Goal: Task Accomplishment & Management: Complete application form

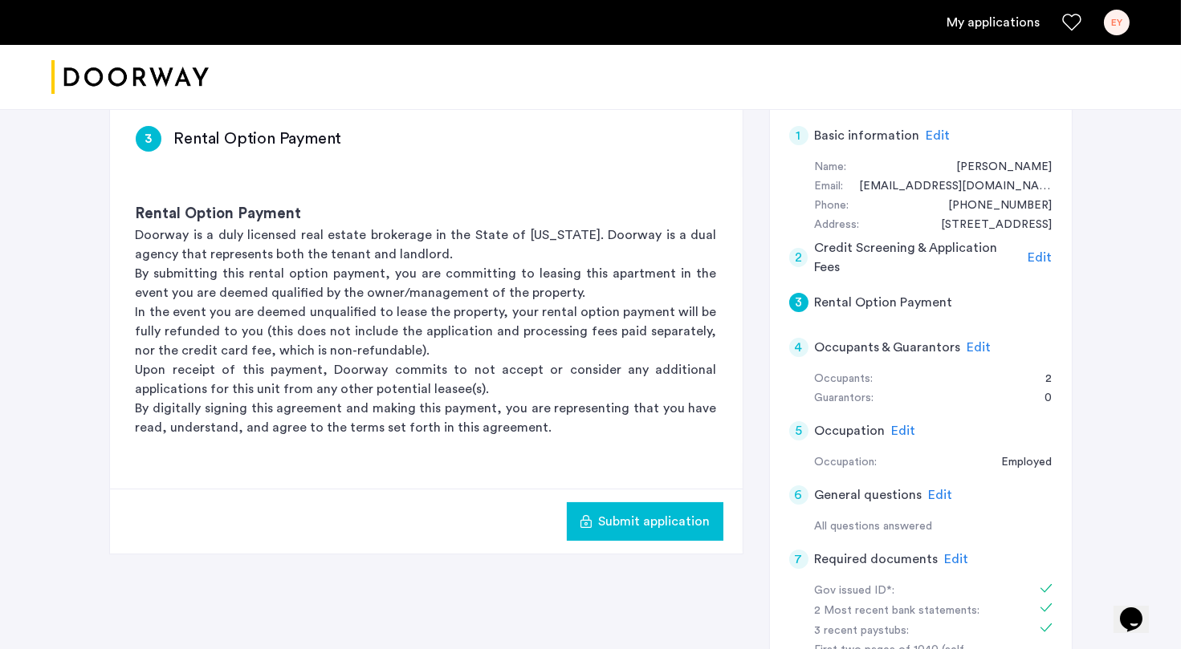
scroll to position [234, 0]
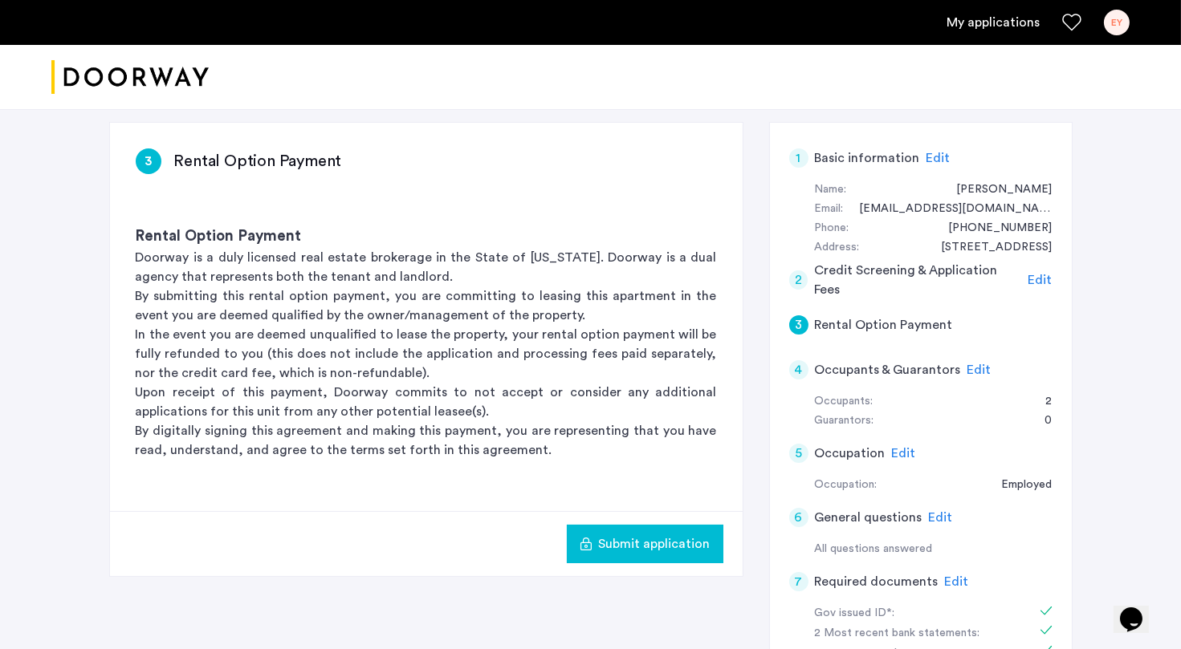
click at [712, 404] on p "Upon receipt of this payment, Doorway commits to not accept or consider any add…" at bounding box center [426, 402] width 581 height 39
click at [653, 430] on p "By digitally signing this agreement and making this payment, you are representi…" at bounding box center [426, 440] width 581 height 39
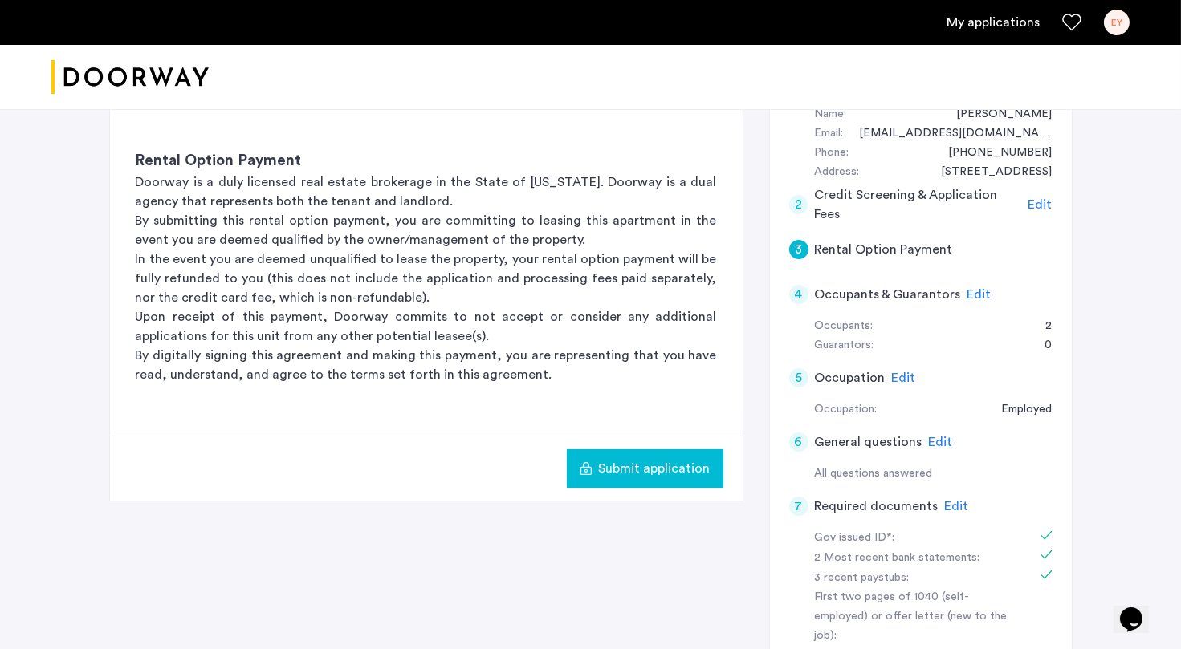
scroll to position [326, 0]
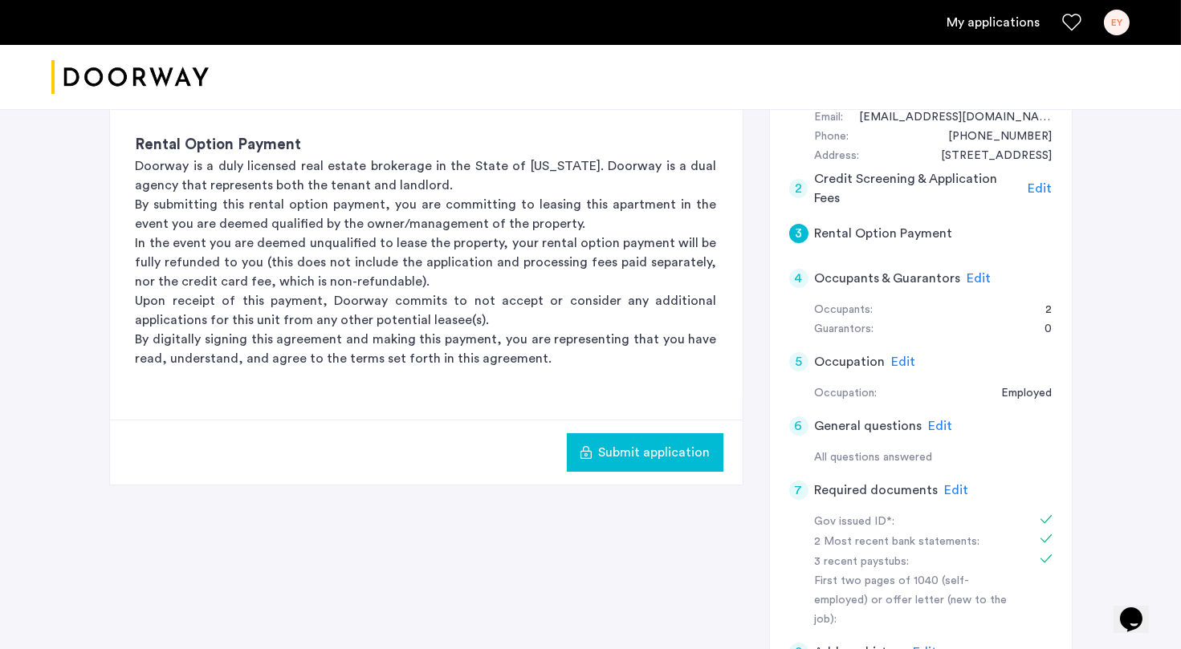
click at [655, 456] on span "Submit application" at bounding box center [655, 452] width 112 height 19
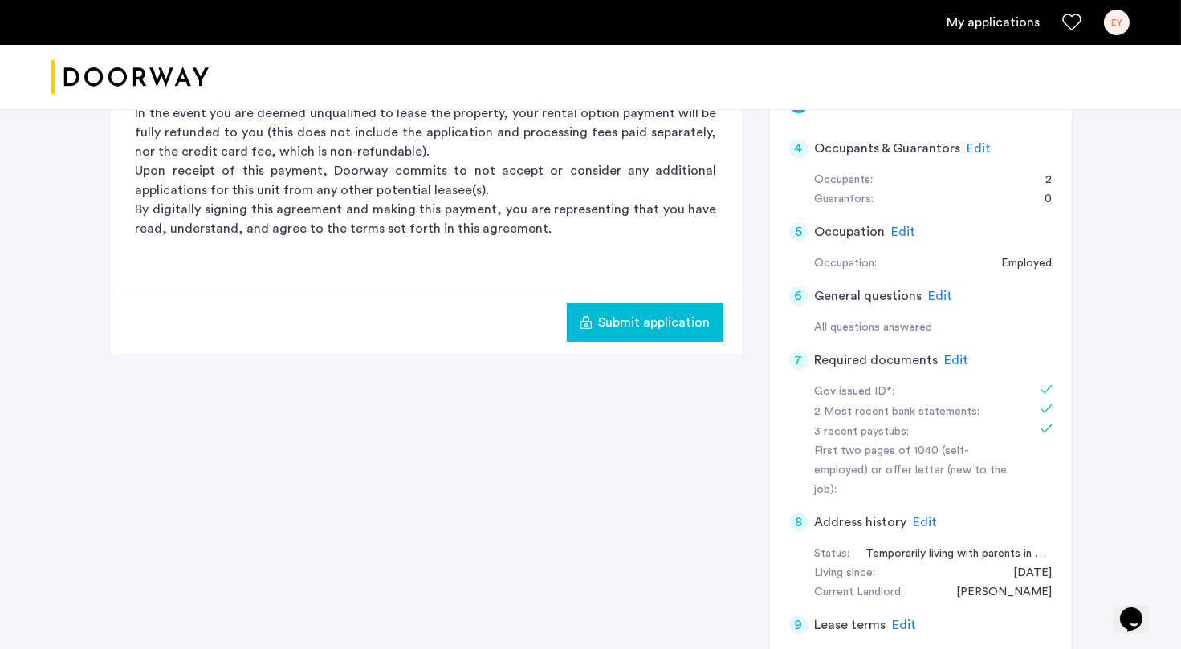
scroll to position [472, 0]
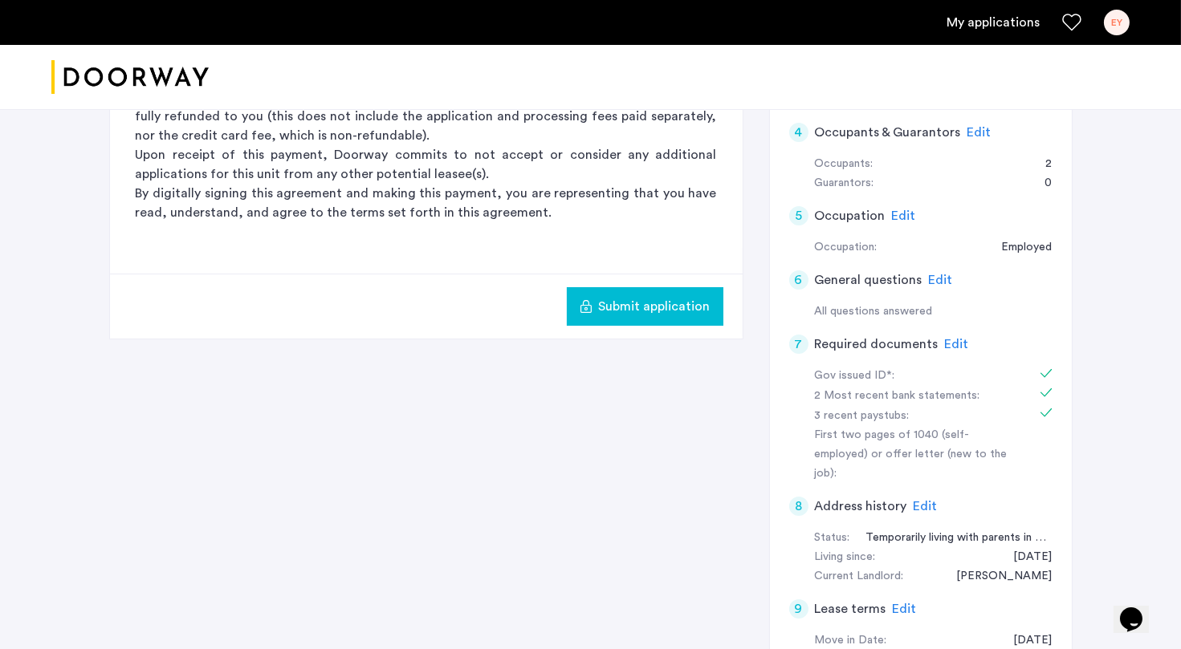
click at [680, 381] on div "3 Rental Option Payment Rental Option Payment Doorway is a duly licensed real e…" at bounding box center [590, 296] width 963 height 825
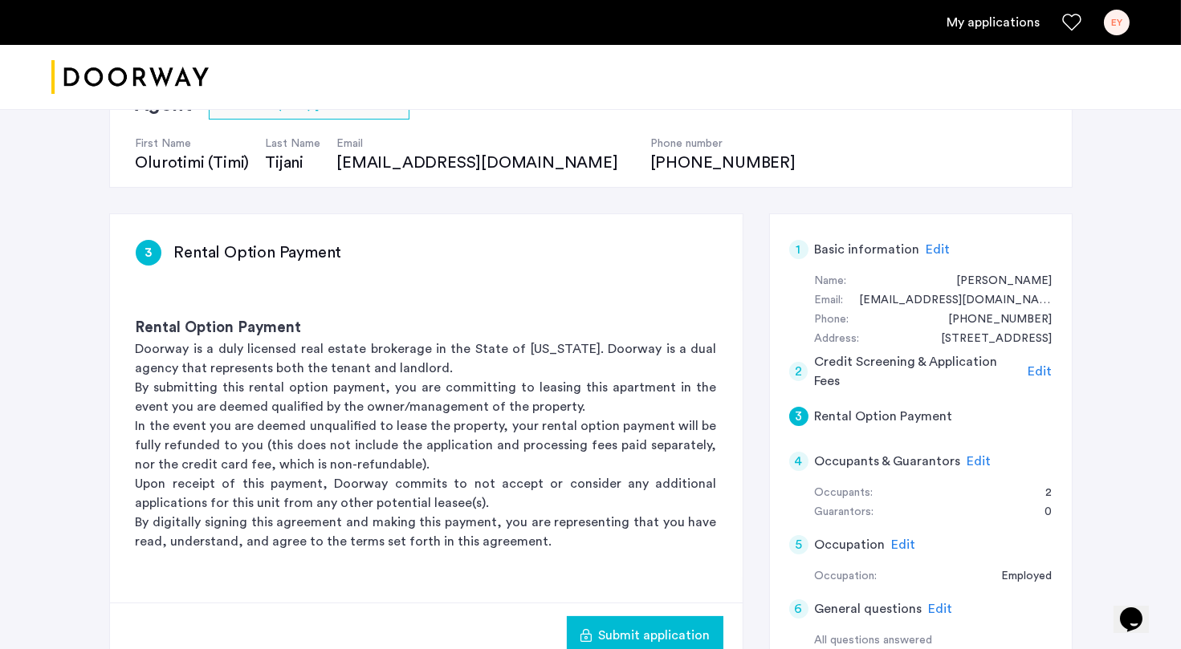
scroll to position [239, 0]
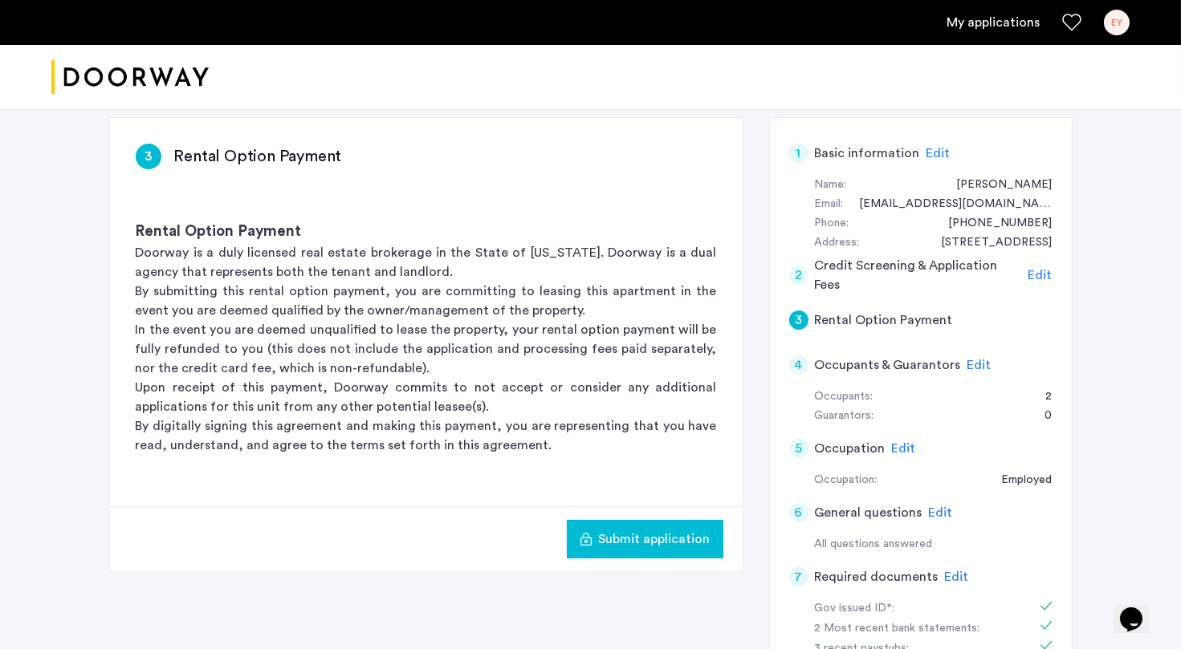
click at [656, 543] on span "Submit application" at bounding box center [655, 539] width 112 height 19
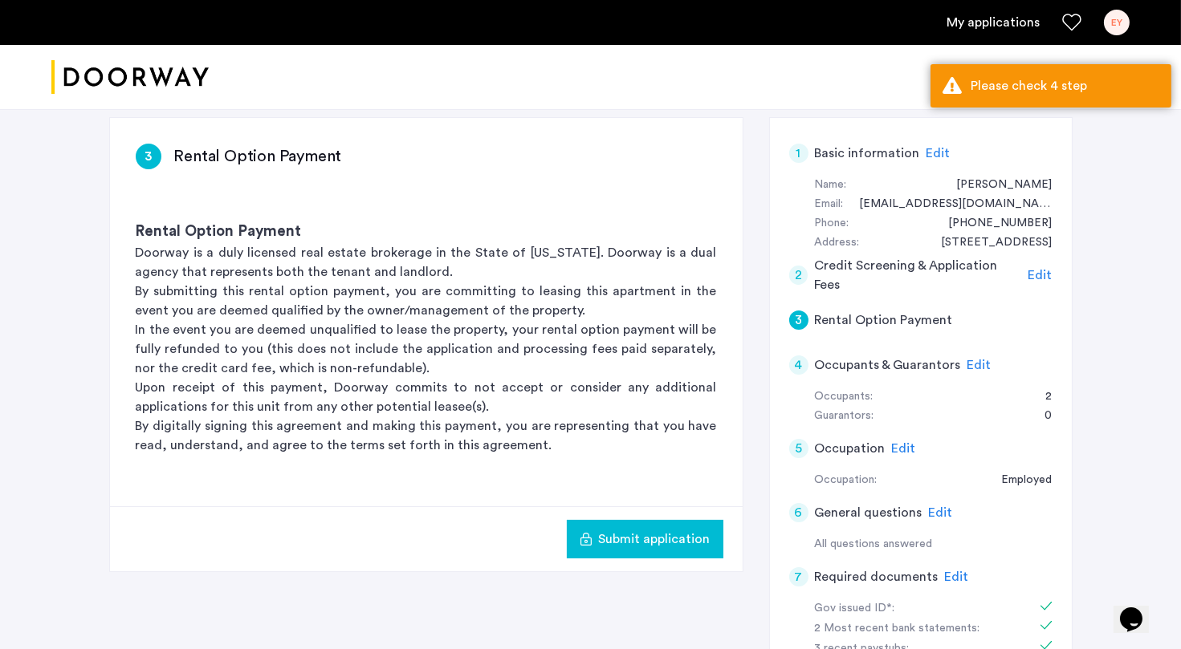
click at [648, 393] on p "Upon receipt of this payment, Doorway commits to not accept or consider any add…" at bounding box center [426, 397] width 581 height 39
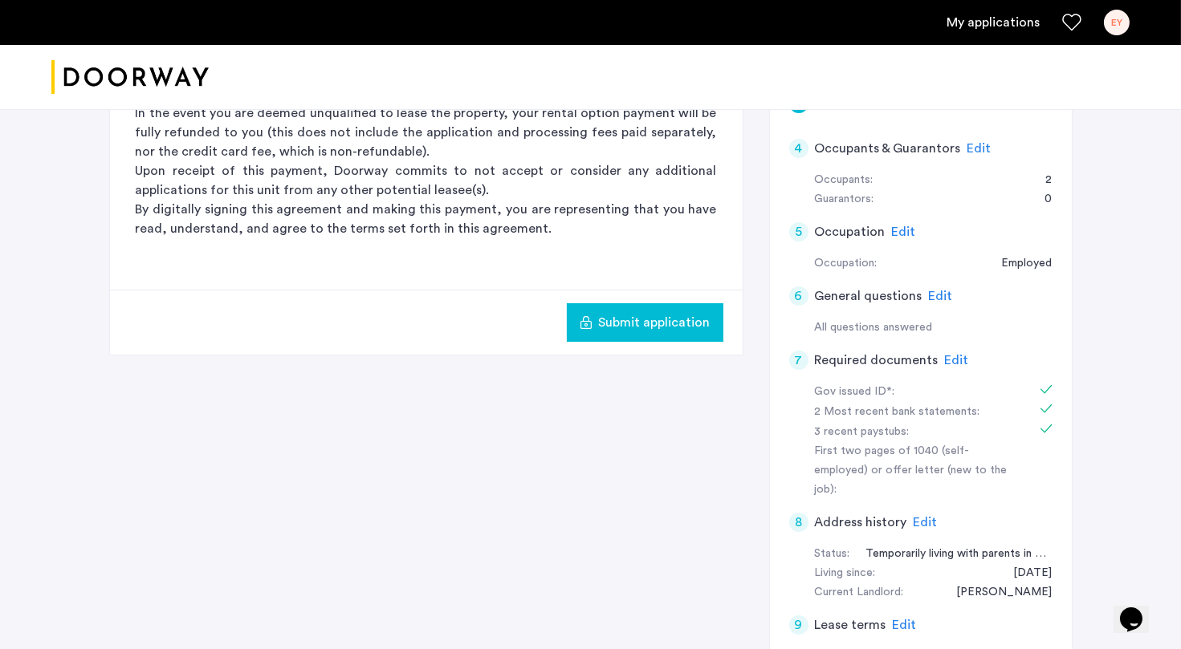
scroll to position [458, 0]
drag, startPoint x: 823, startPoint y: 391, endPoint x: 890, endPoint y: 390, distance: 67.4
click at [891, 391] on div "Gov issued ID*:" at bounding box center [916, 390] width 202 height 19
click at [893, 454] on div "First two pages of 1040 (self-employed) or offer letter (new to the job):" at bounding box center [916, 470] width 202 height 58
click at [894, 454] on div "First two pages of 1040 (self-employed) or offer letter (new to the job):" at bounding box center [916, 470] width 202 height 58
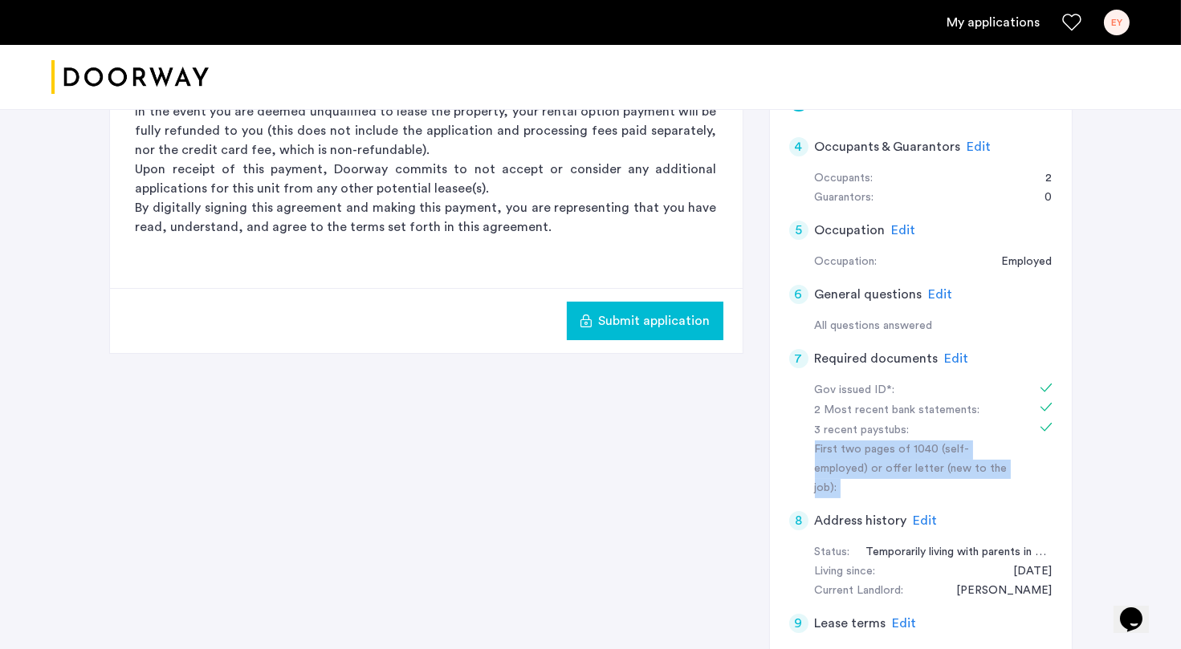
click at [894, 454] on div "First two pages of 1040 (self-employed) or offer letter (new to the job):" at bounding box center [916, 470] width 202 height 58
click at [877, 460] on div "First two pages of 1040 (self-employed) or offer letter (new to the job):" at bounding box center [916, 470] width 202 height 58
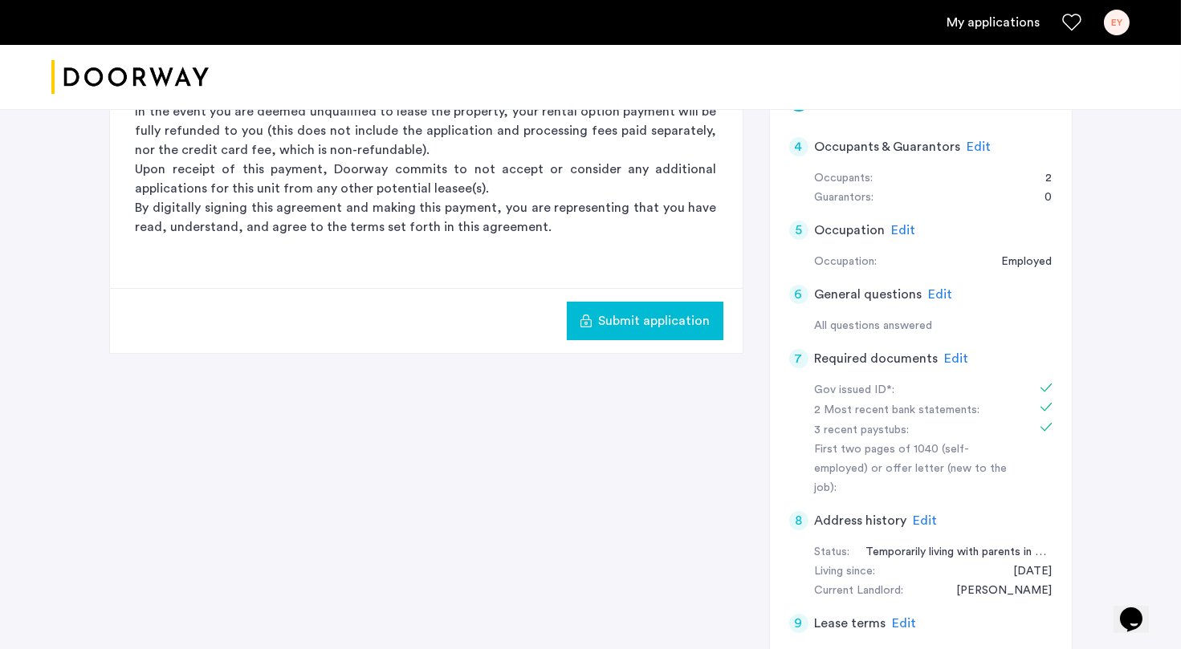
scroll to position [478, 0]
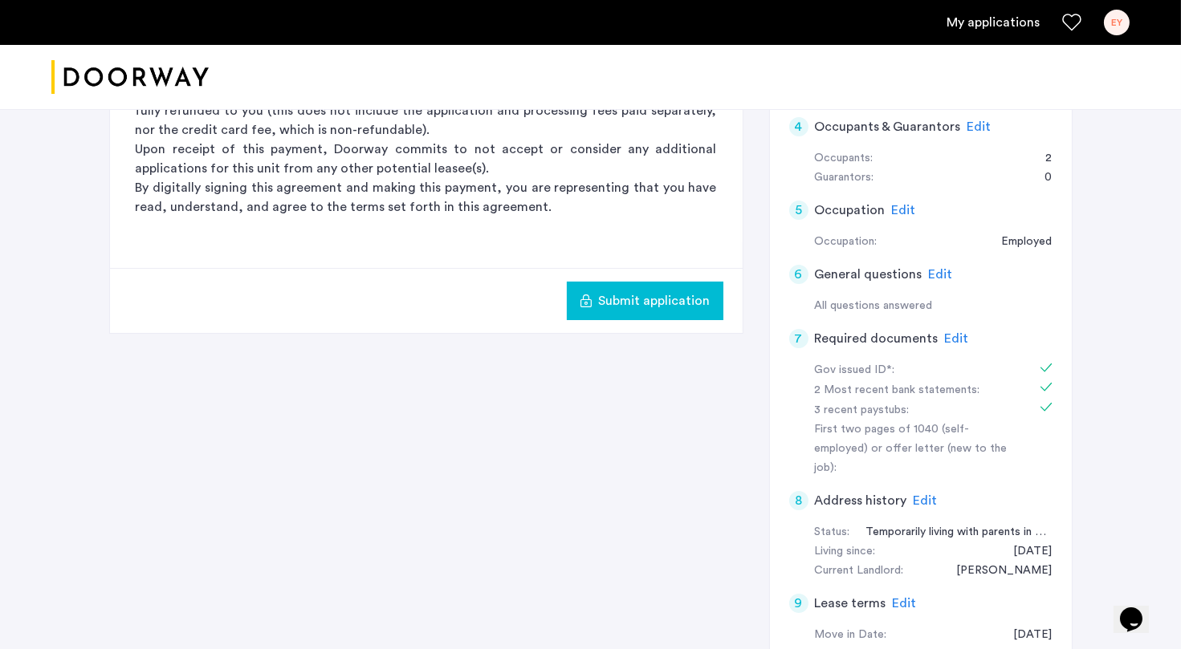
click at [858, 429] on div "First two pages of 1040 (self-employed) or offer letter (new to the job):" at bounding box center [916, 450] width 202 height 58
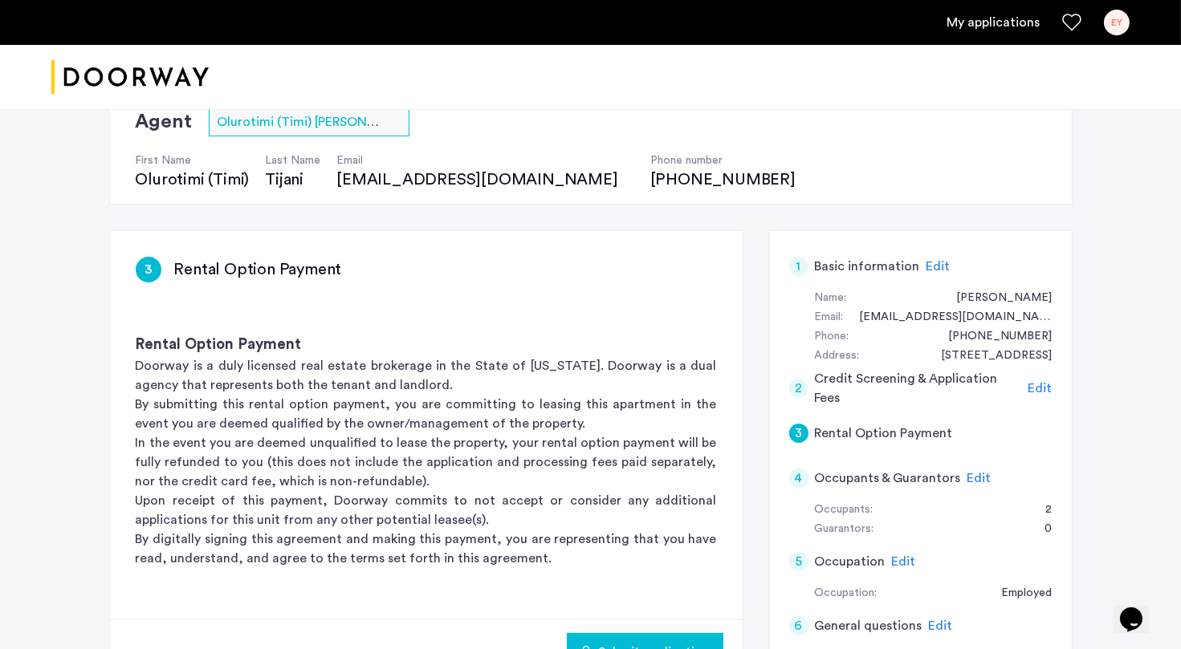
scroll to position [128, 0]
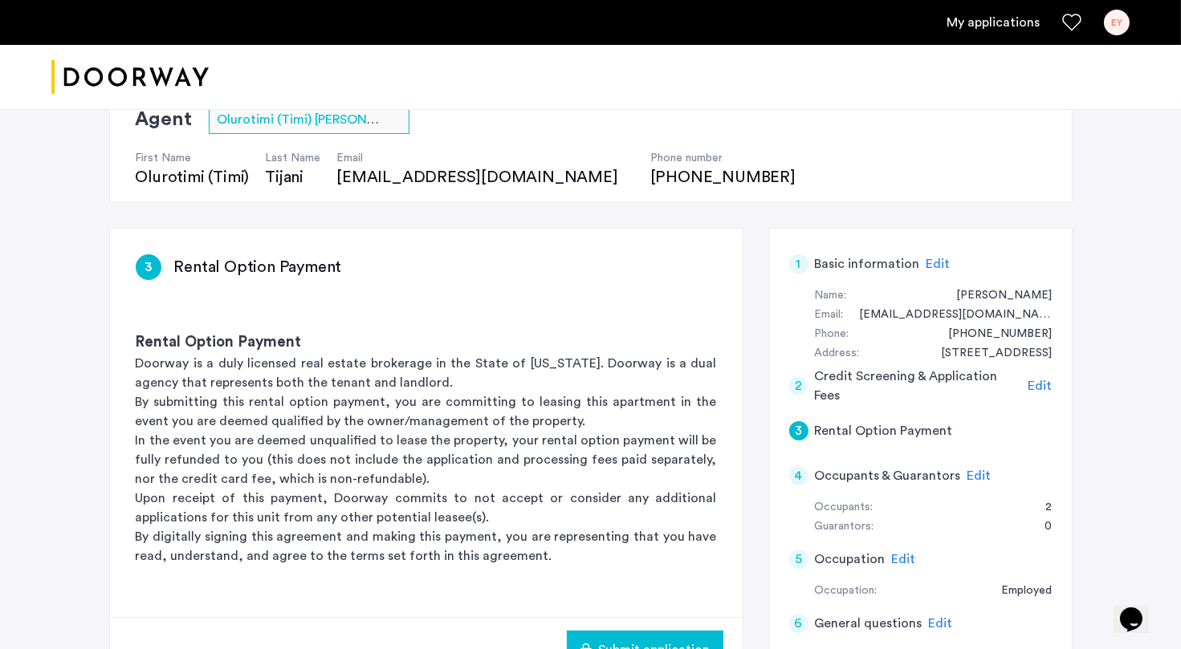
click at [893, 423] on h5 "Rental Option Payment" at bounding box center [884, 430] width 138 height 19
